Goal: Transaction & Acquisition: Purchase product/service

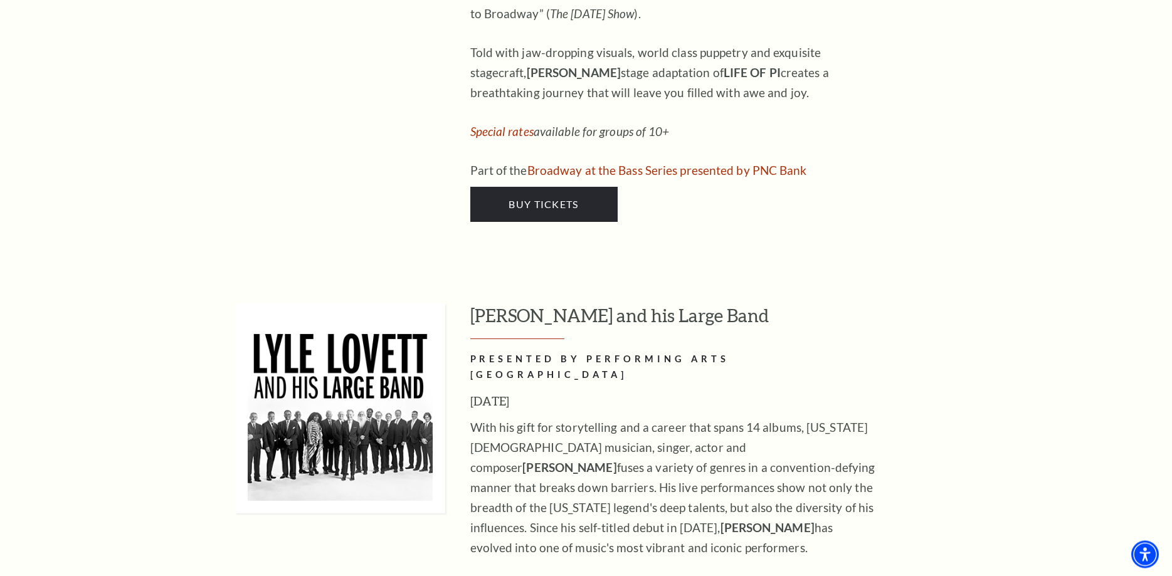
scroll to position [2110, 0]
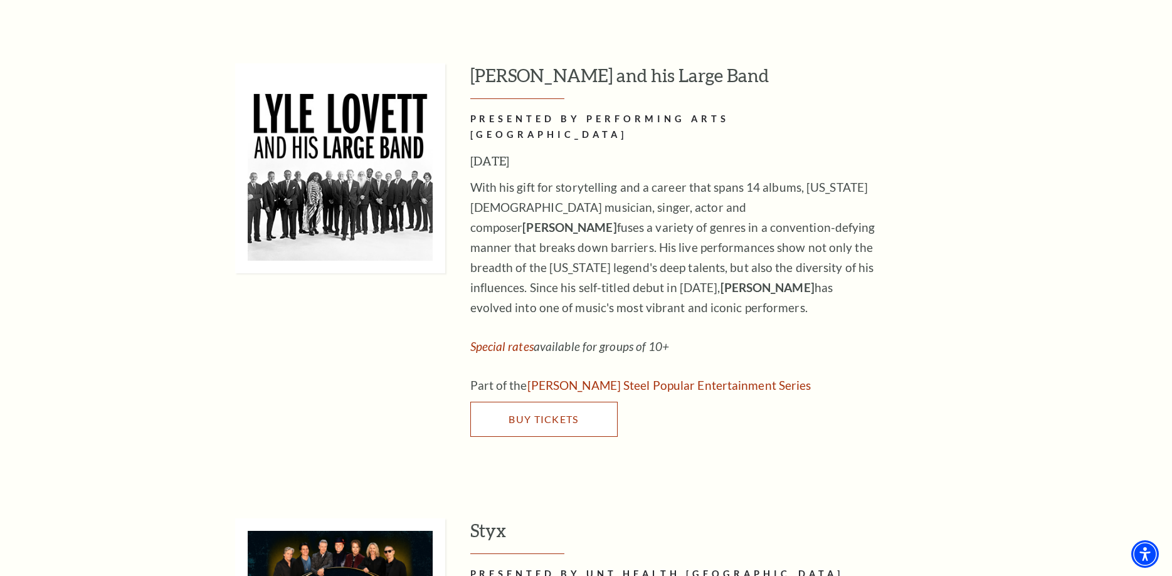
click at [528, 413] on span "Buy Tickets" at bounding box center [543, 419] width 70 height 12
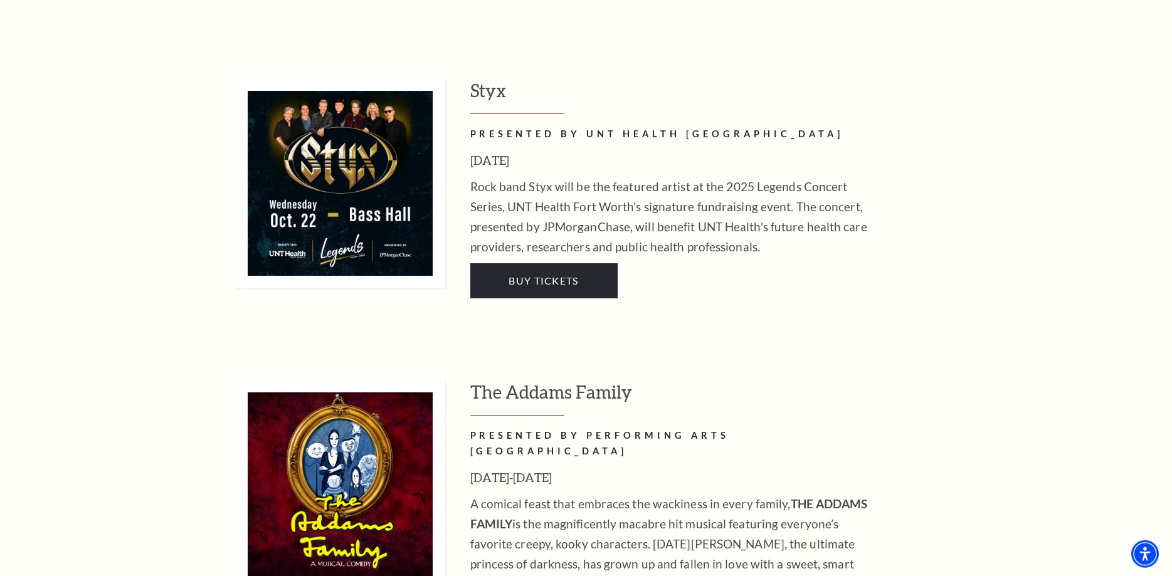
scroll to position [2622, 0]
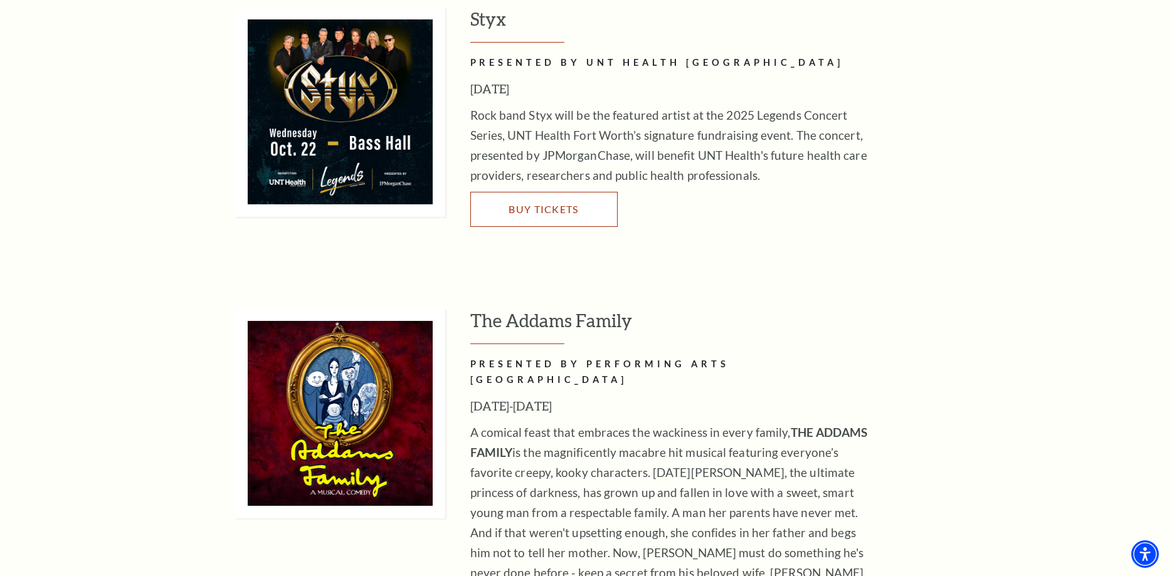
click at [536, 203] on span "Buy Tickets" at bounding box center [543, 209] width 70 height 12
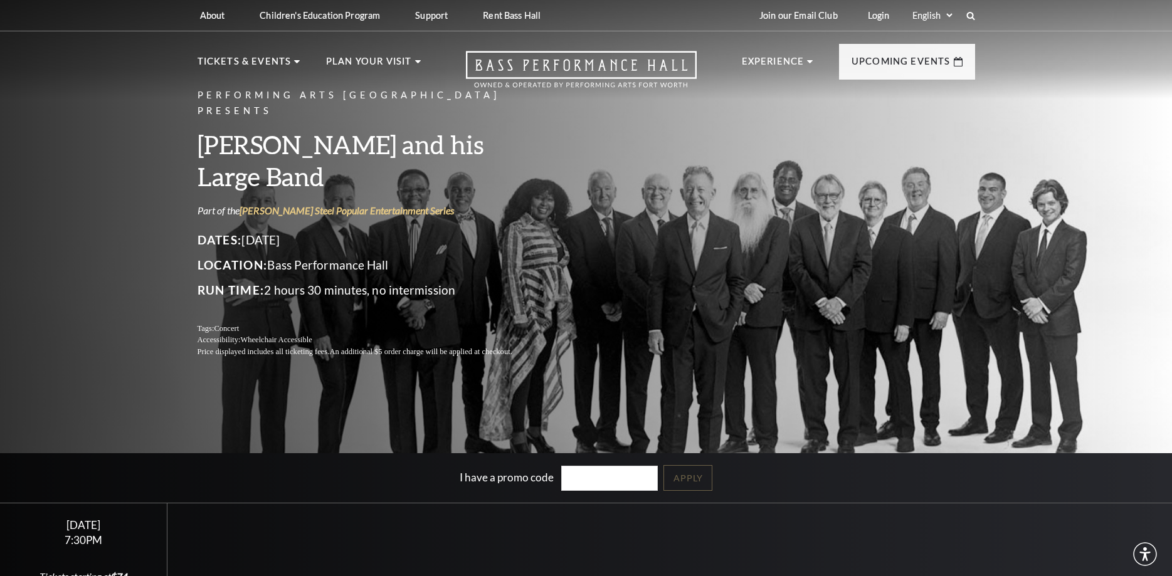
scroll to position [256, 0]
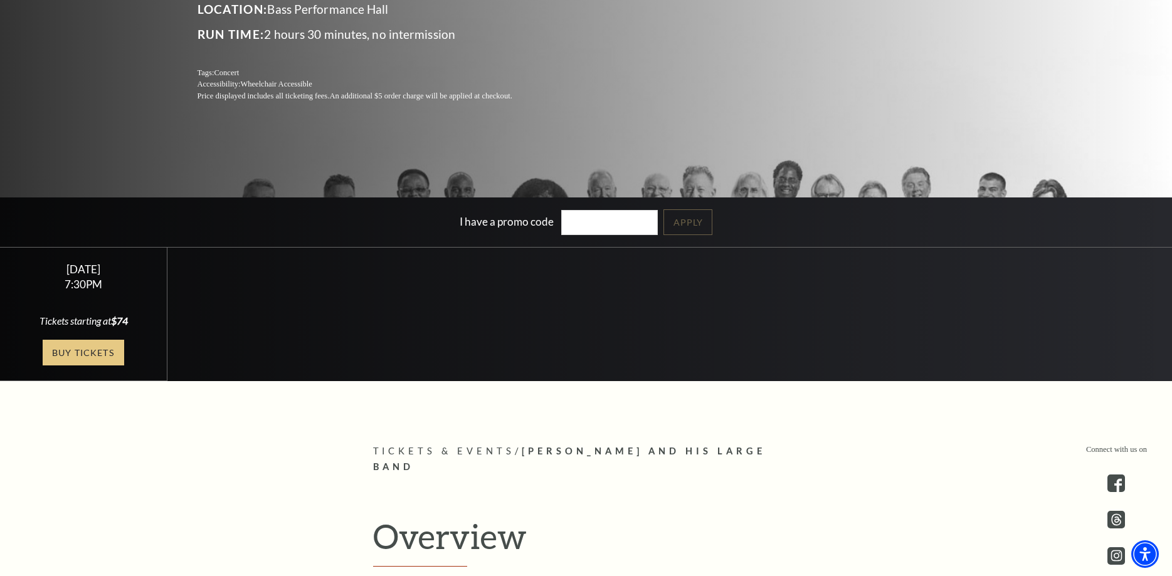
click at [71, 353] on link "Buy Tickets" at bounding box center [83, 353] width 81 height 26
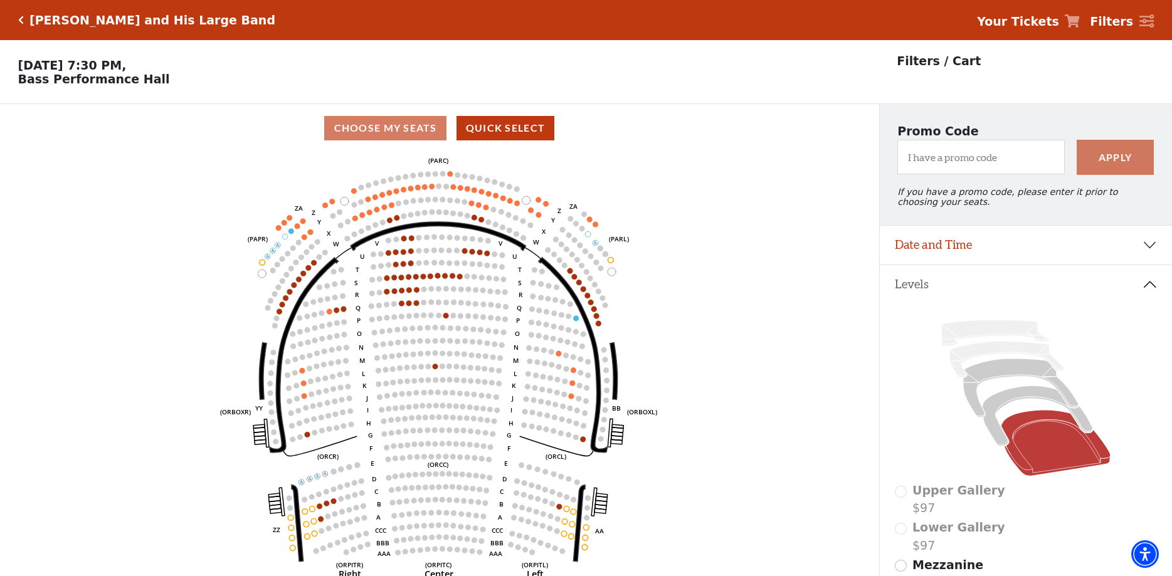
scroll to position [58, 0]
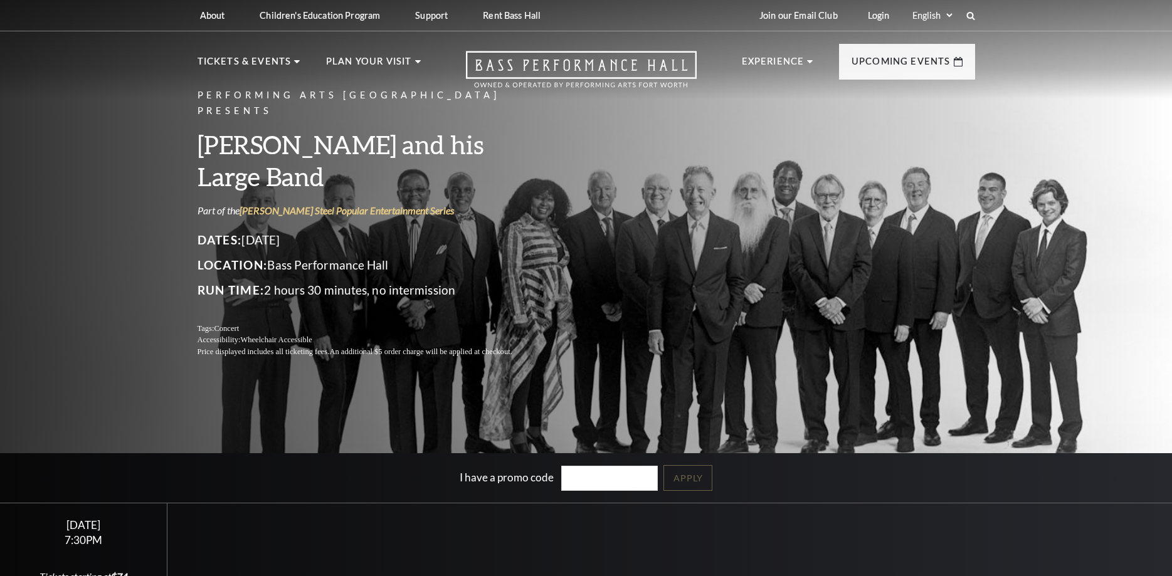
scroll to position [256, 0]
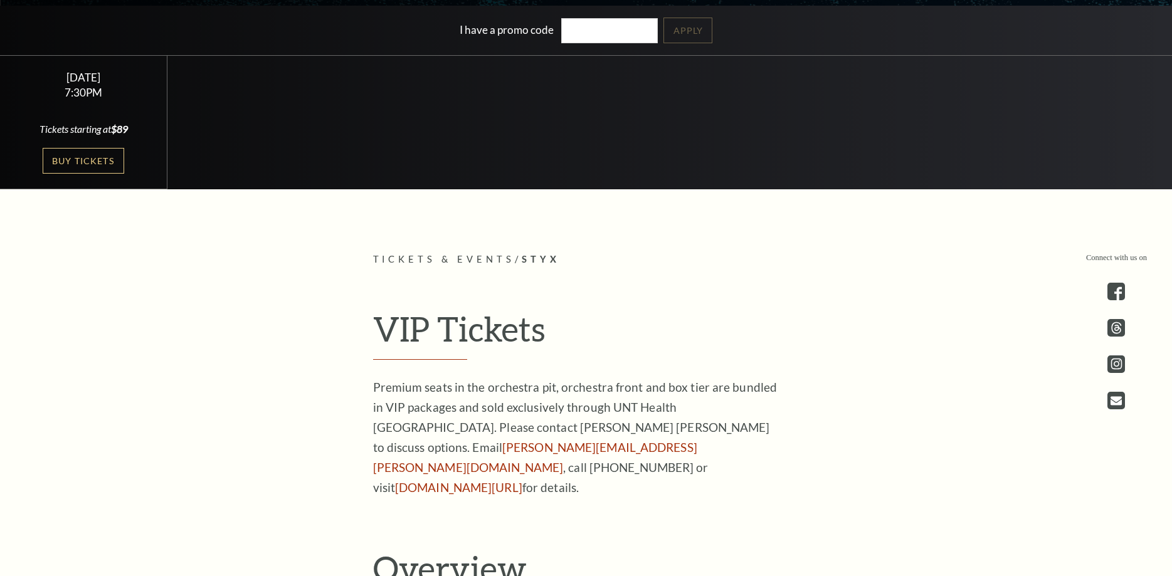
scroll to position [448, 0]
click at [71, 164] on link "Buy Tickets" at bounding box center [83, 161] width 81 height 26
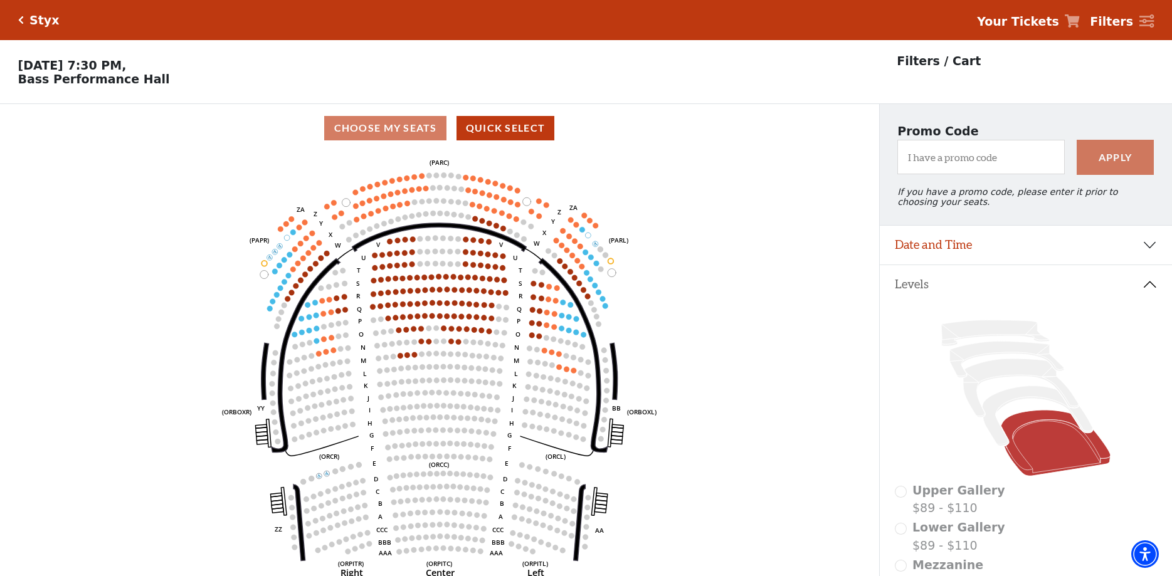
scroll to position [58, 0]
